Goal: Transaction & Acquisition: Obtain resource

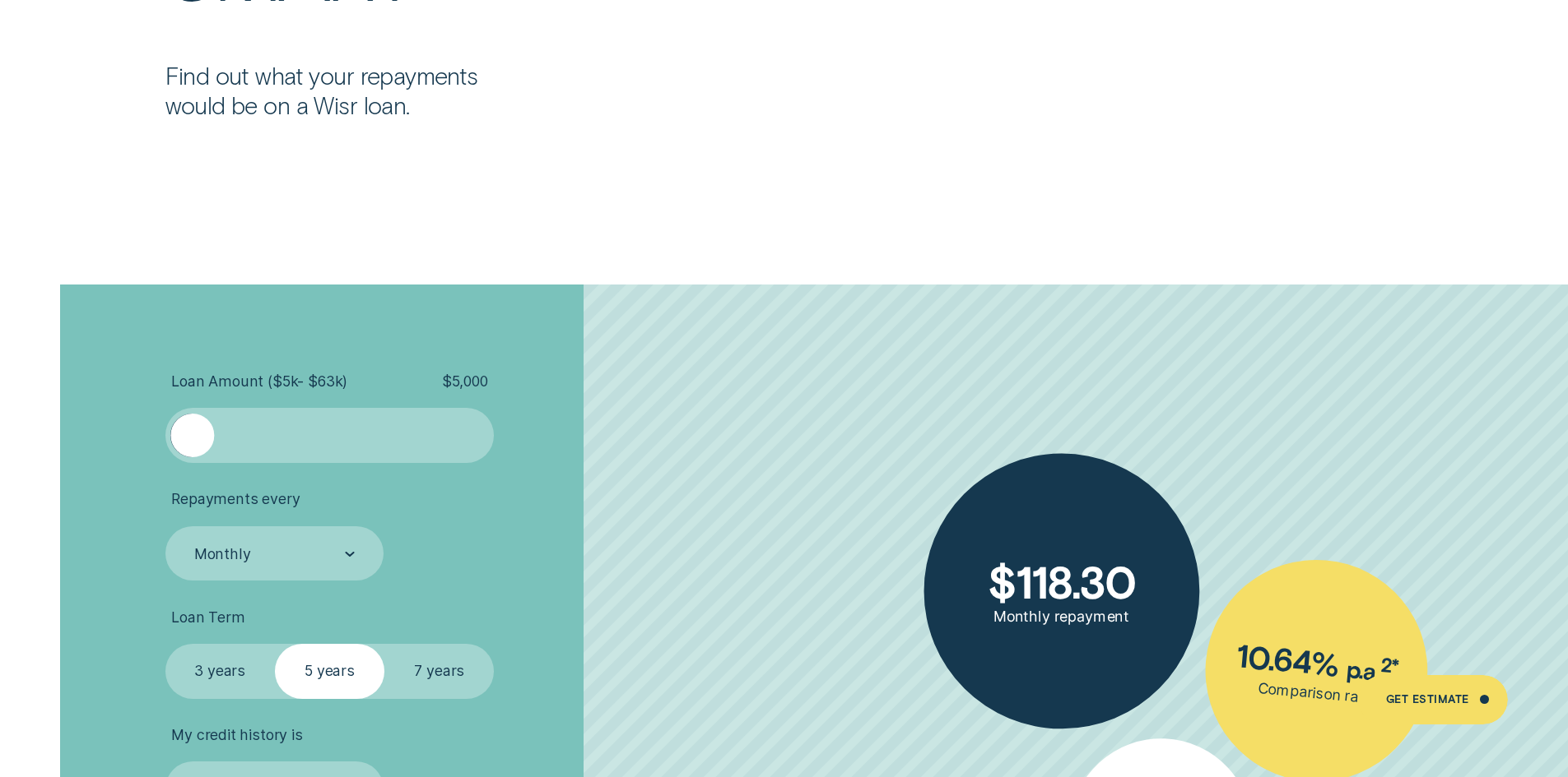
scroll to position [3577, 0]
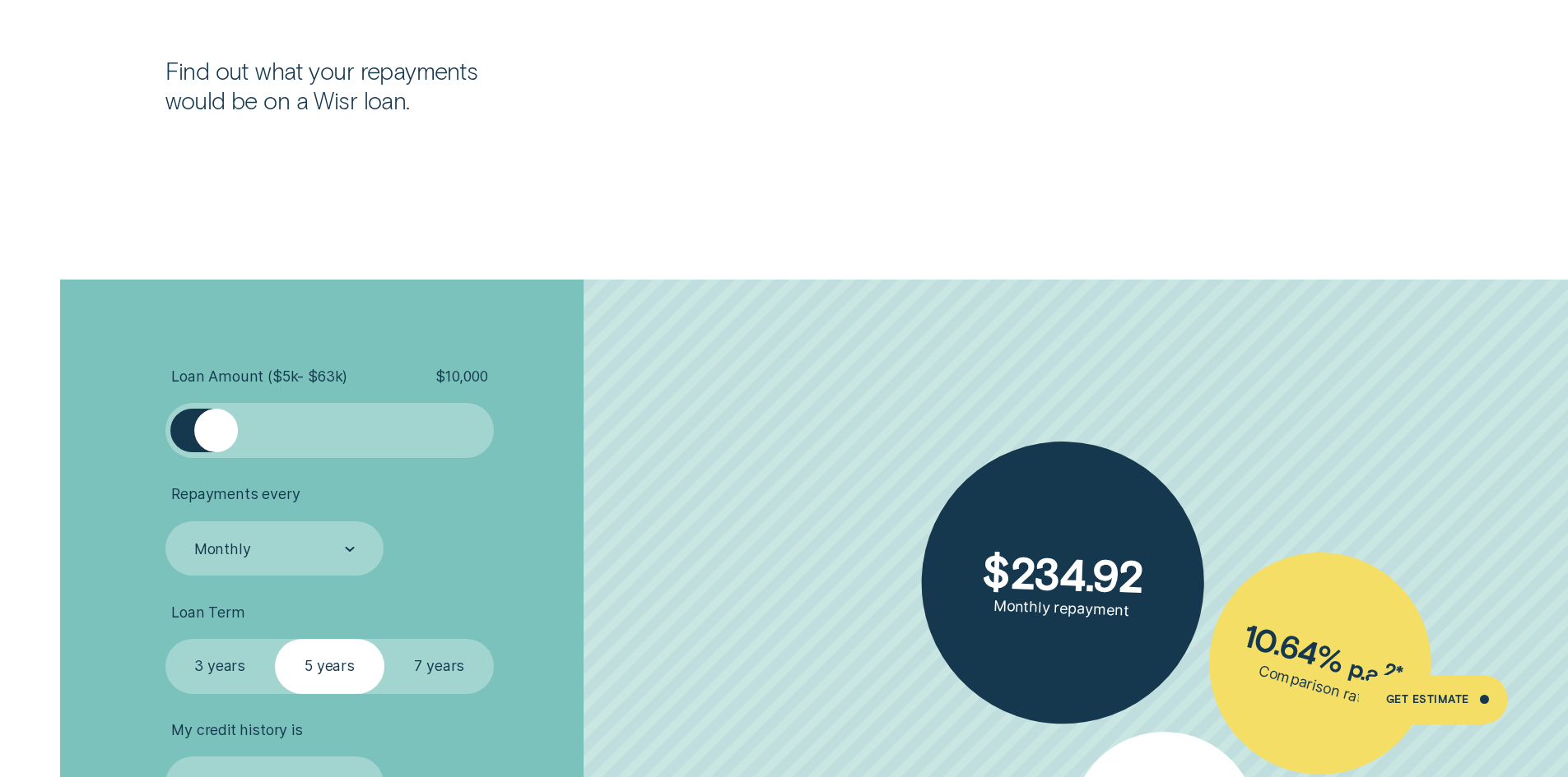
drag, startPoint x: 201, startPoint y: 434, endPoint x: 218, endPoint y: 439, distance: 17.7
click at [218, 439] on div at bounding box center [216, 430] width 44 height 44
click at [236, 669] on label "3 years" at bounding box center [221, 666] width 110 height 55
click at [166, 639] on input "3 years" at bounding box center [166, 639] width 0 height 0
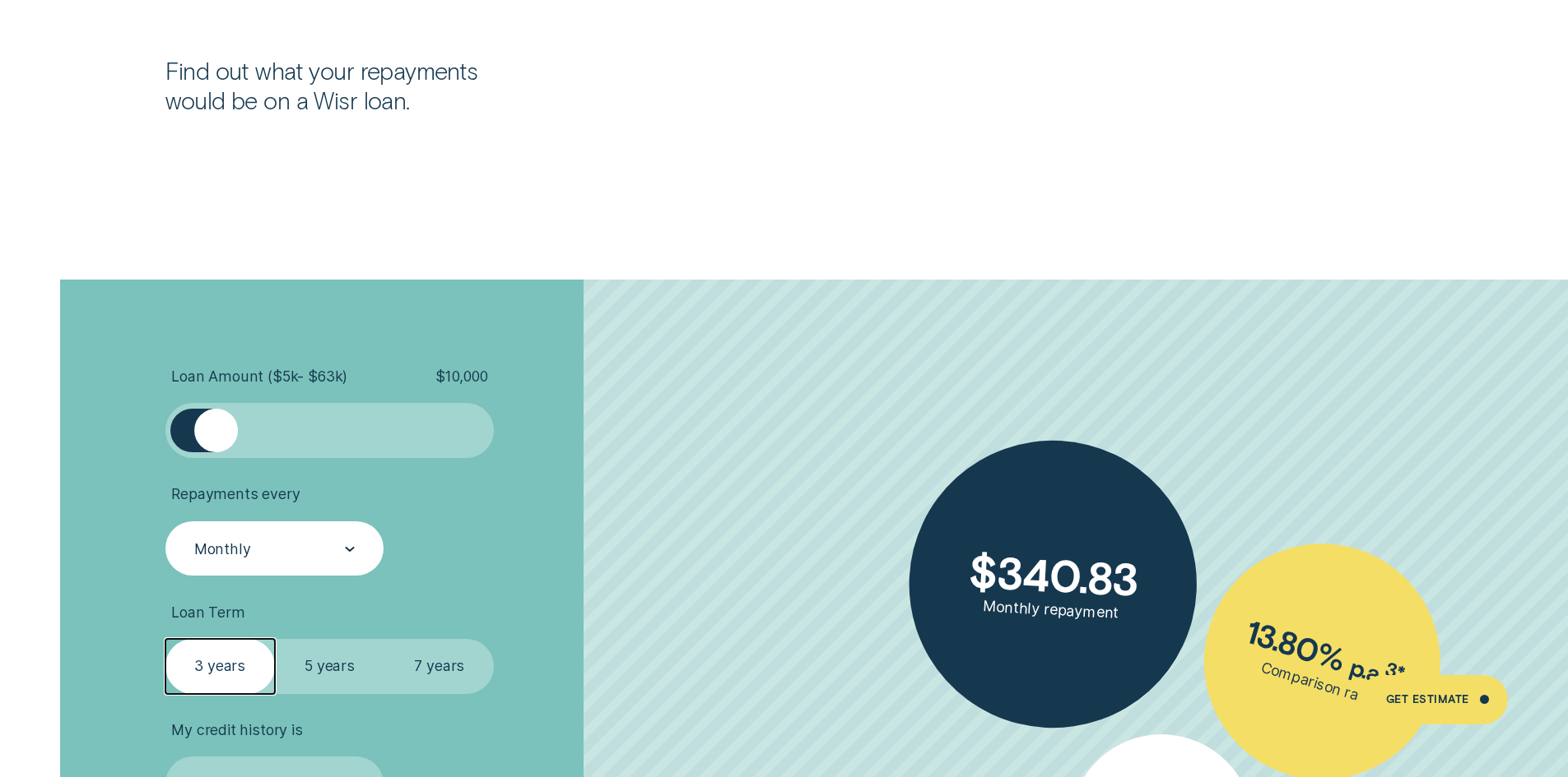
click at [347, 537] on div at bounding box center [349, 549] width 10 height 53
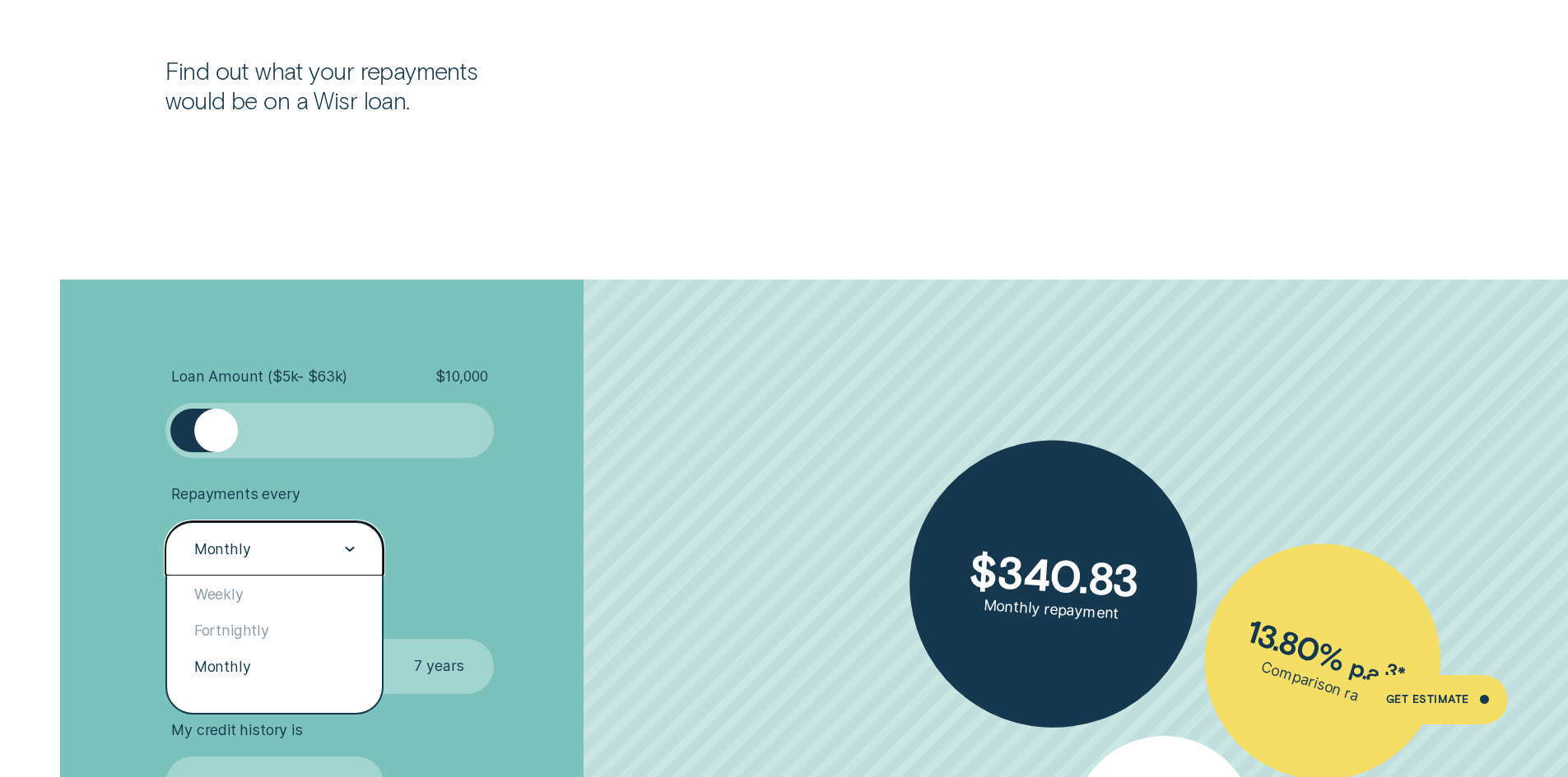
click at [610, 535] on li "Repayments every option Monthly selected, 3 of 3. 3 results available. Use Up a…" at bounding box center [418, 530] width 506 height 90
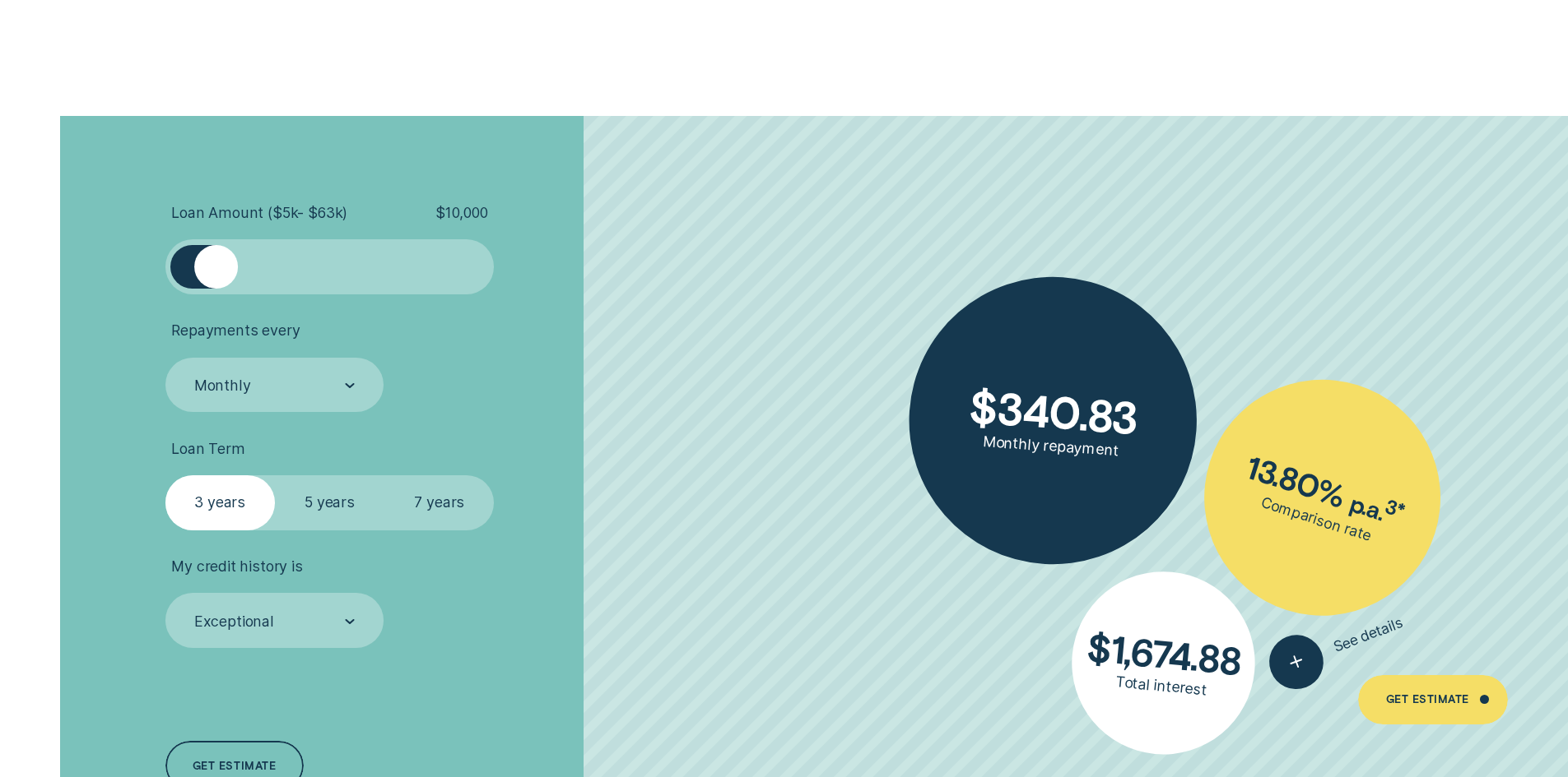
scroll to position [3742, 0]
click at [302, 630] on div "Exceptional" at bounding box center [274, 621] width 162 height 20
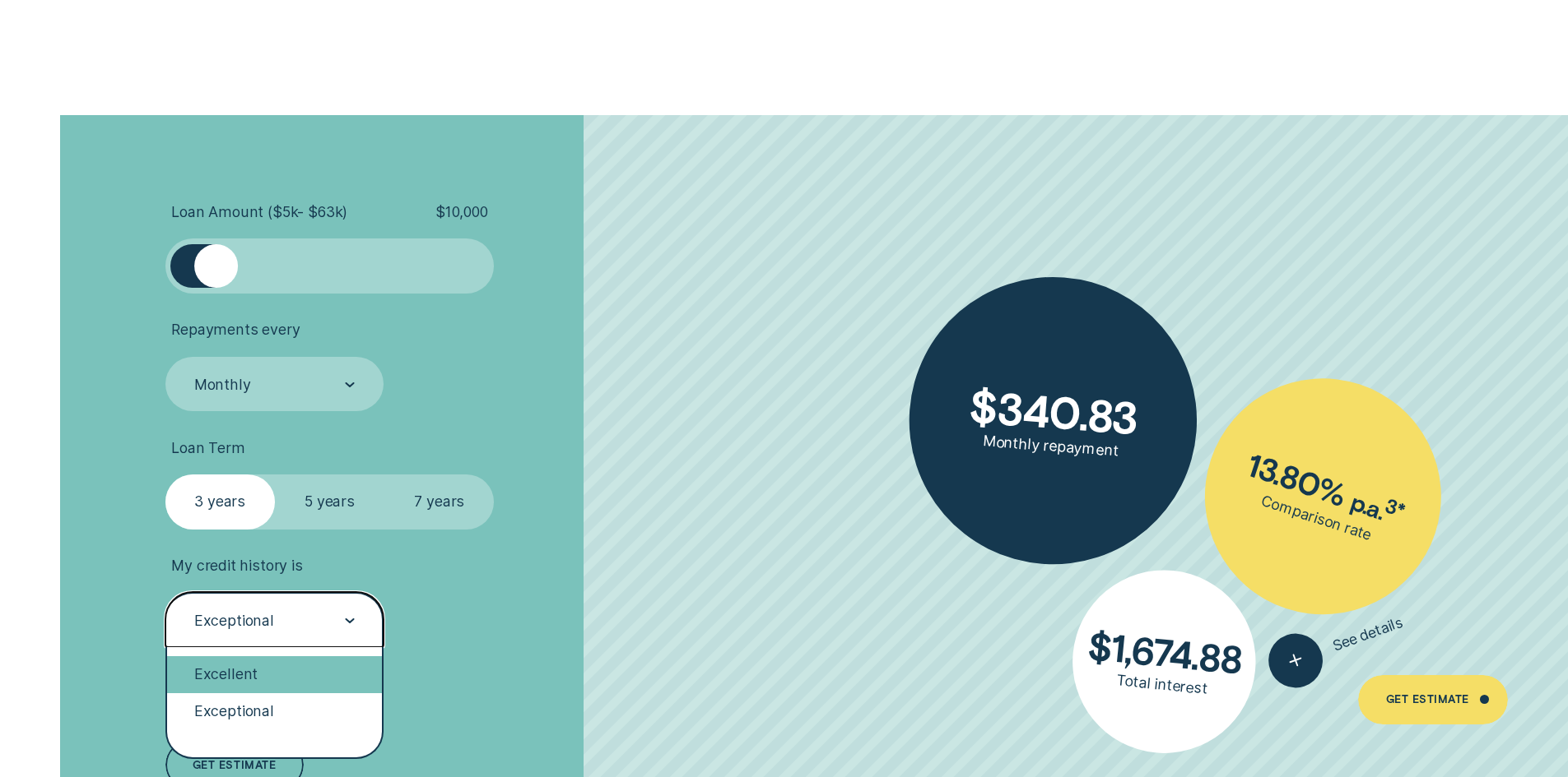
scroll to position [0, 0]
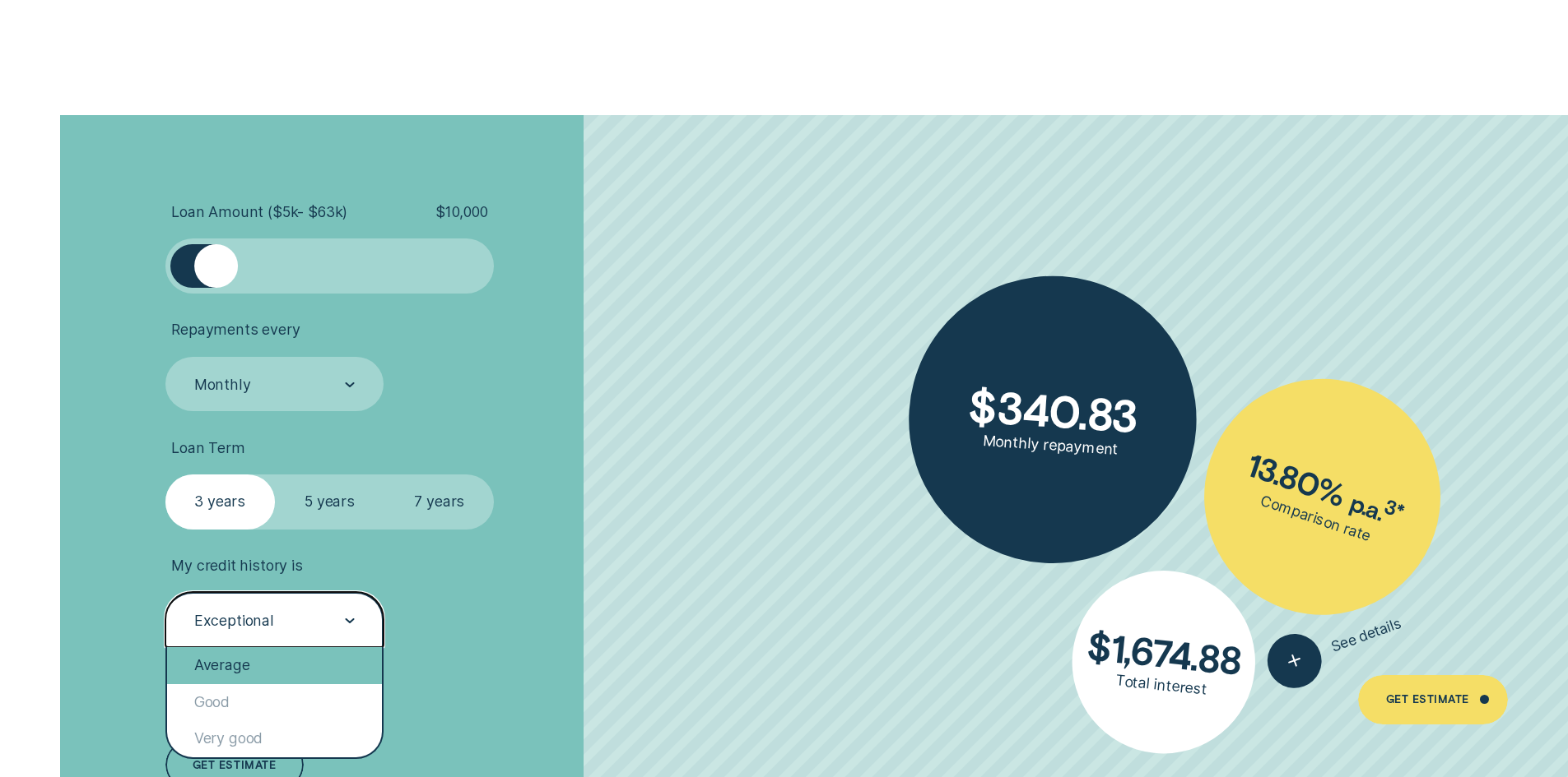
click at [301, 665] on div "Average" at bounding box center [275, 665] width 216 height 36
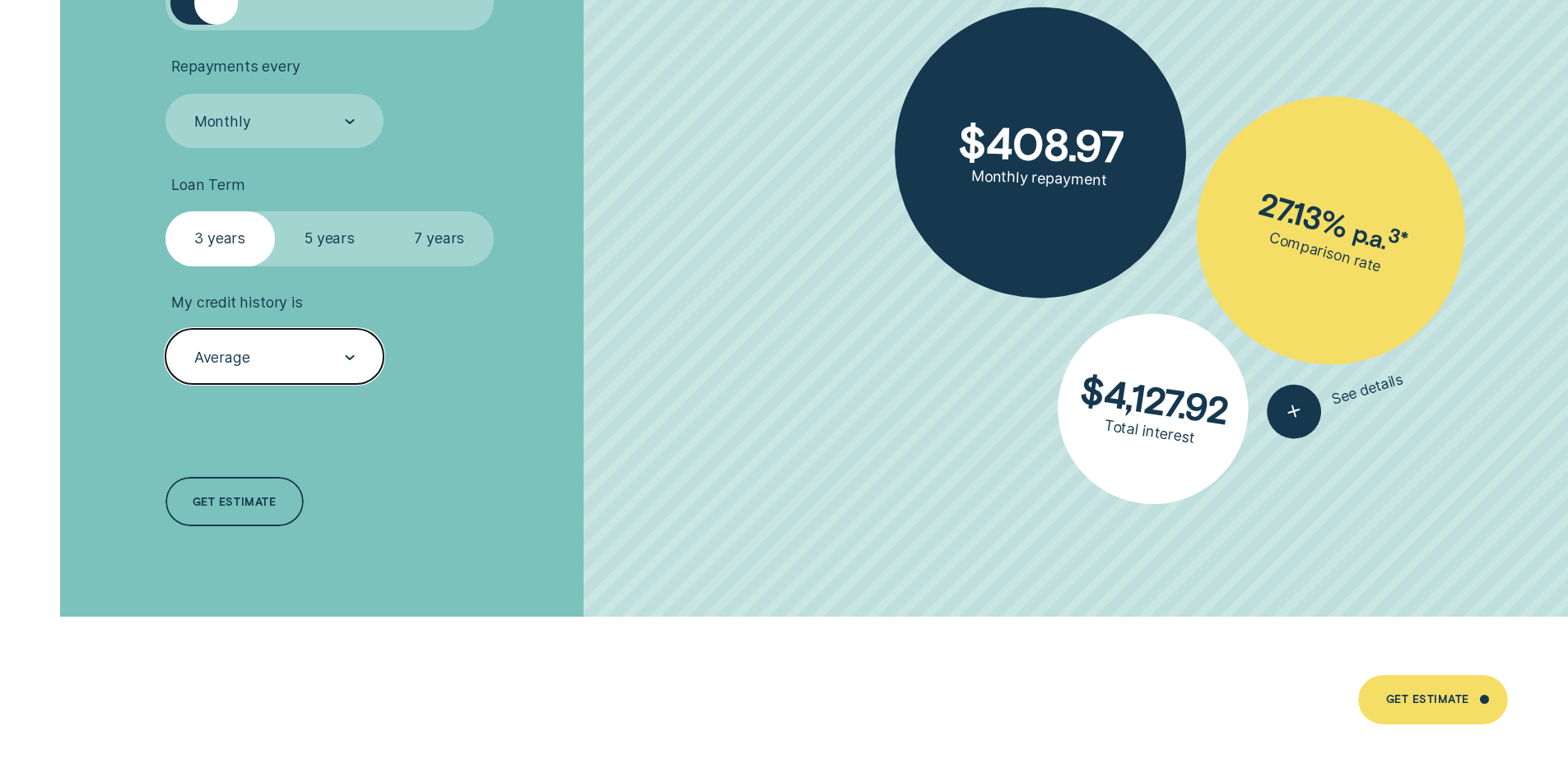
scroll to position [4071, 0]
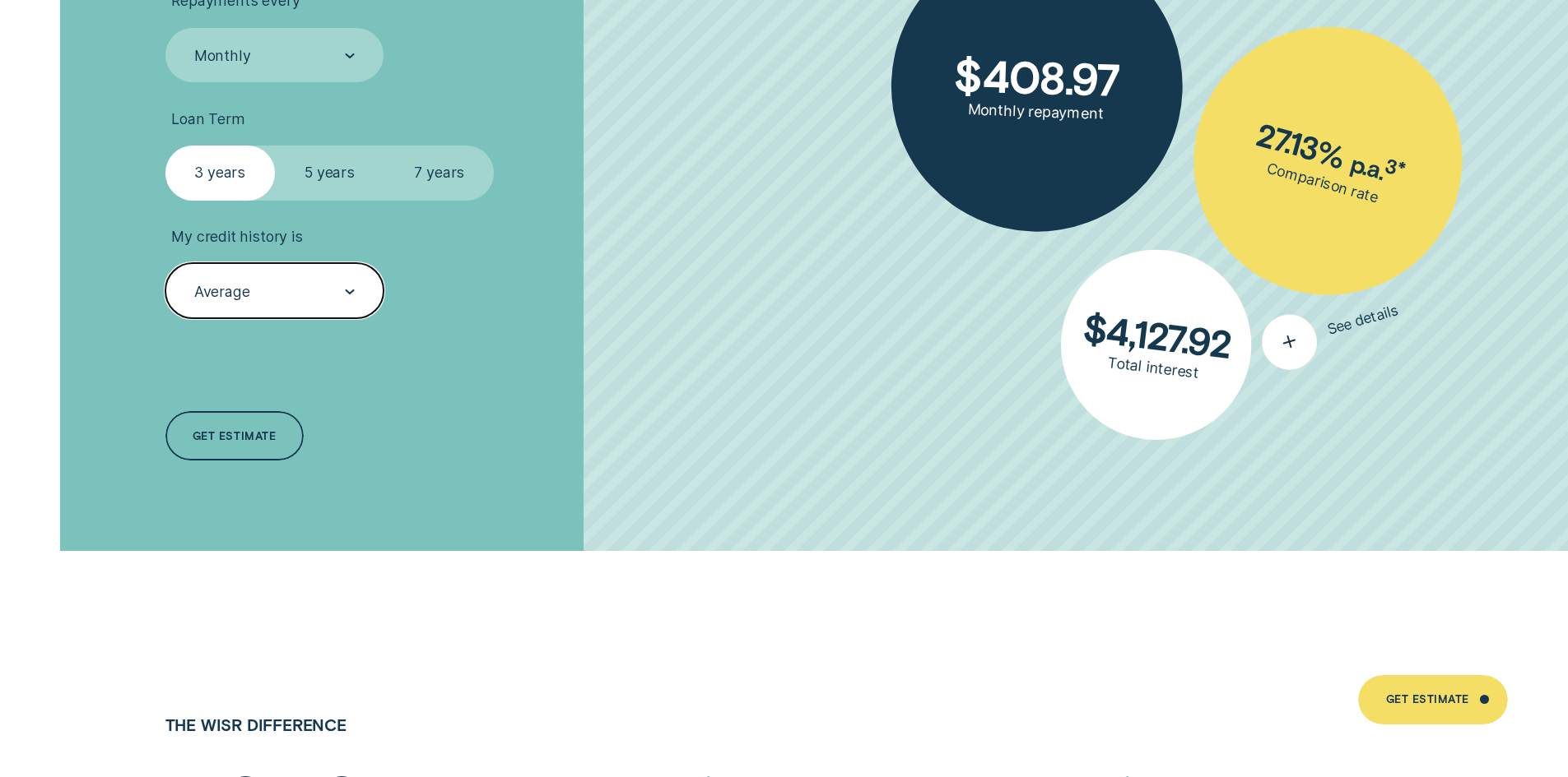
click at [1300, 337] on icon "button" at bounding box center [1289, 342] width 33 height 32
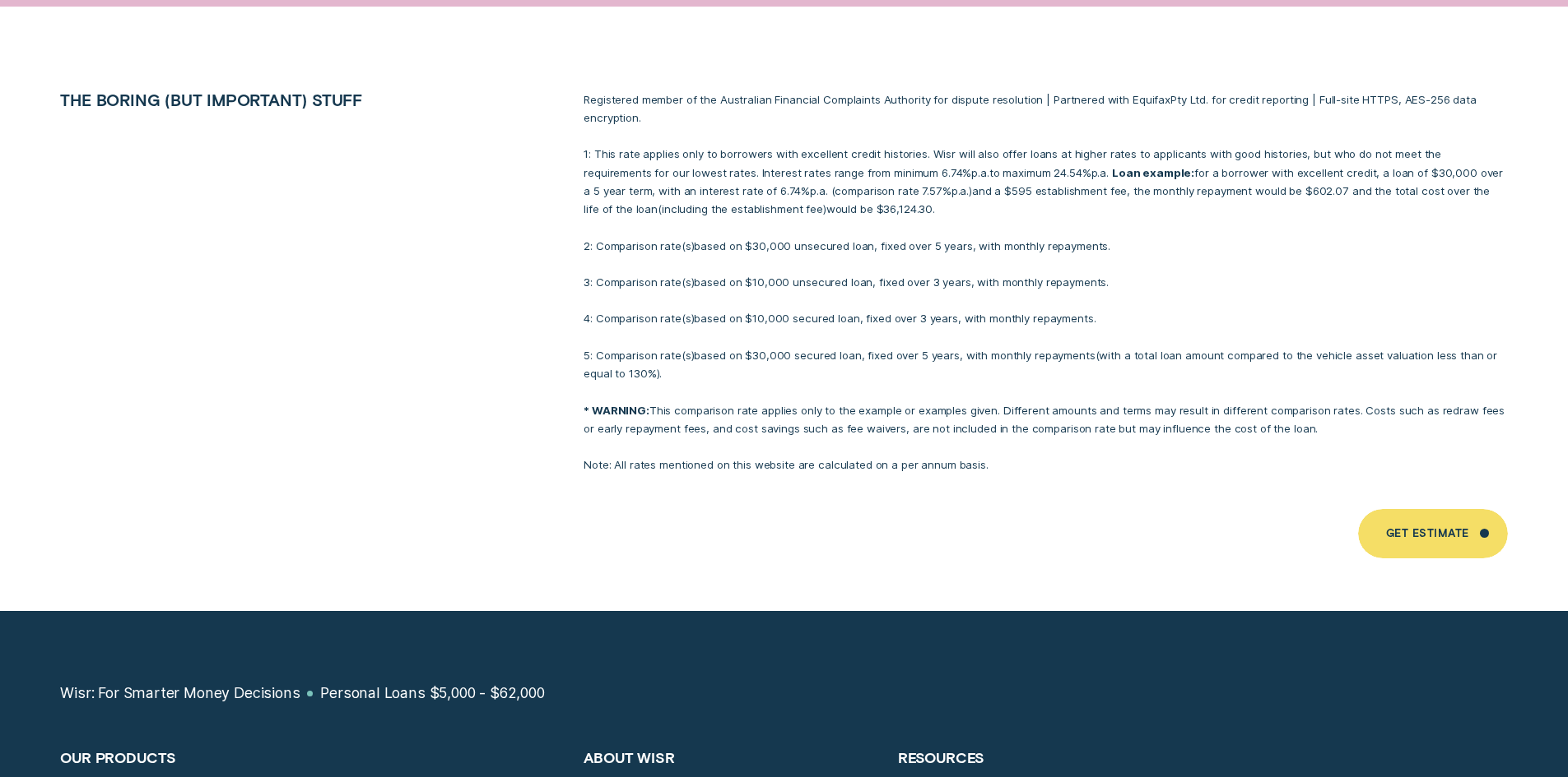
scroll to position [10980, 0]
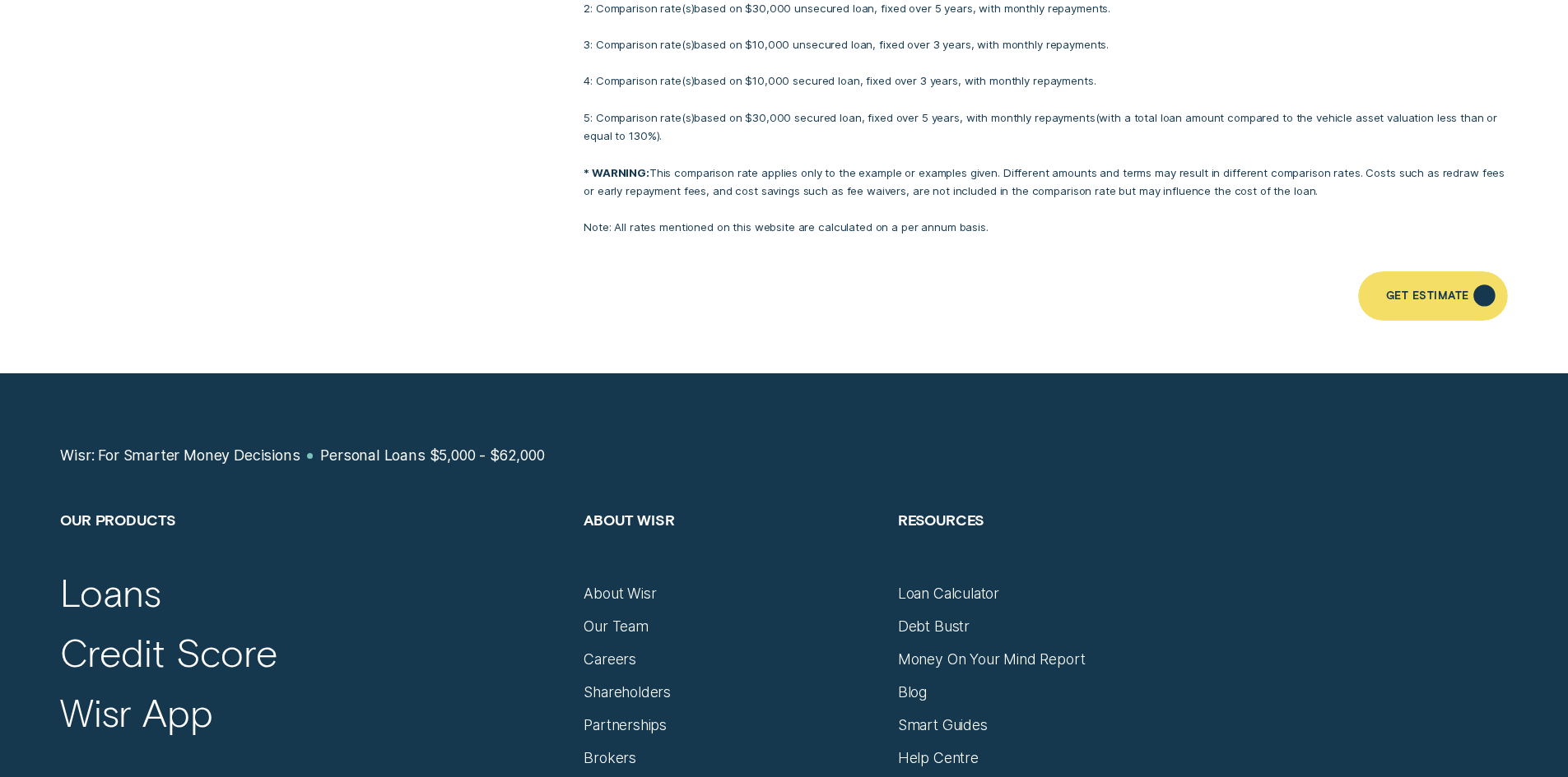
click at [1429, 294] on div "Get Estimate" at bounding box center [1427, 299] width 83 height 10
